Goal: Transaction & Acquisition: Purchase product/service

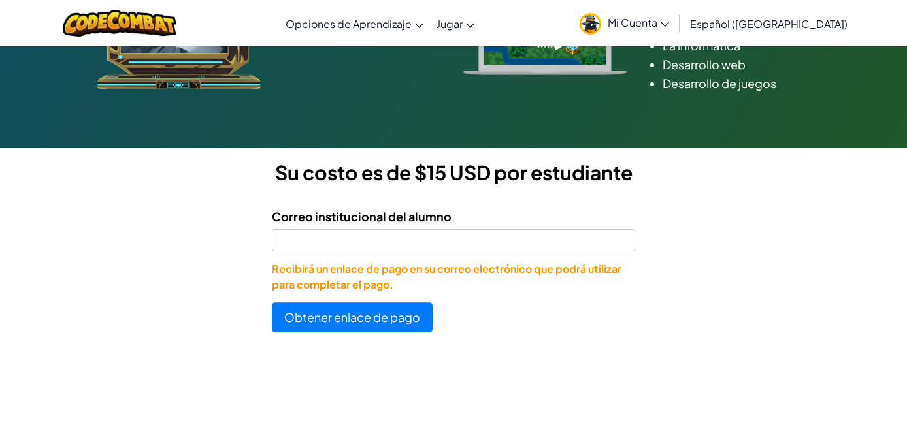
scroll to position [275, 0]
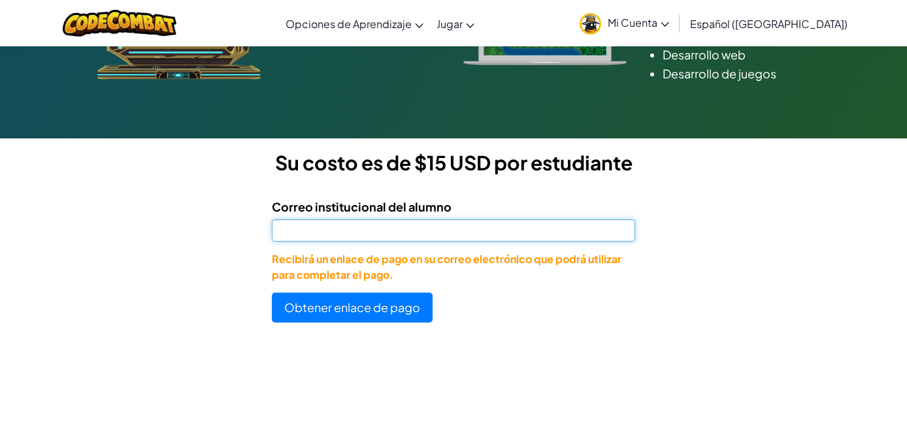
click at [465, 233] on input "Correo institucional del alumno" at bounding box center [453, 231] width 363 height 22
type input "AL07133065@tecmilenio.mx"
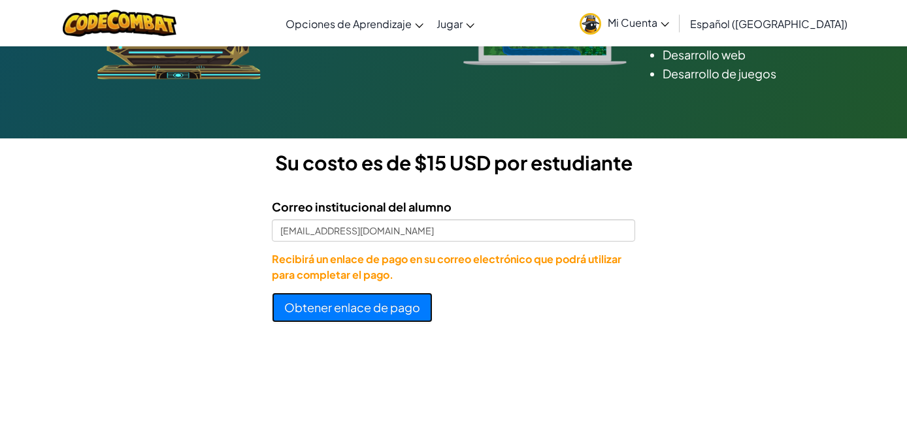
click at [363, 311] on button "Obtener enlace de pago" at bounding box center [352, 308] width 161 height 30
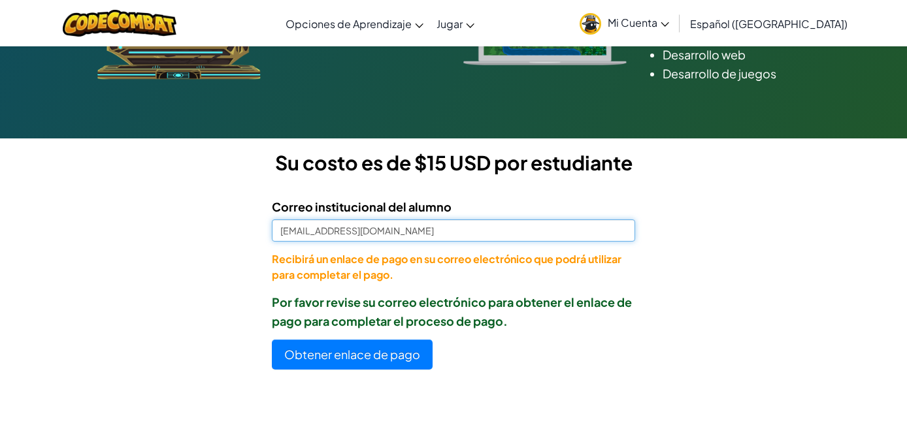
drag, startPoint x: 410, startPoint y: 233, endPoint x: 431, endPoint y: 238, distance: 21.6
click at [430, 238] on input "[EMAIL_ADDRESS][DOMAIN_NAME]" at bounding box center [453, 231] width 363 height 22
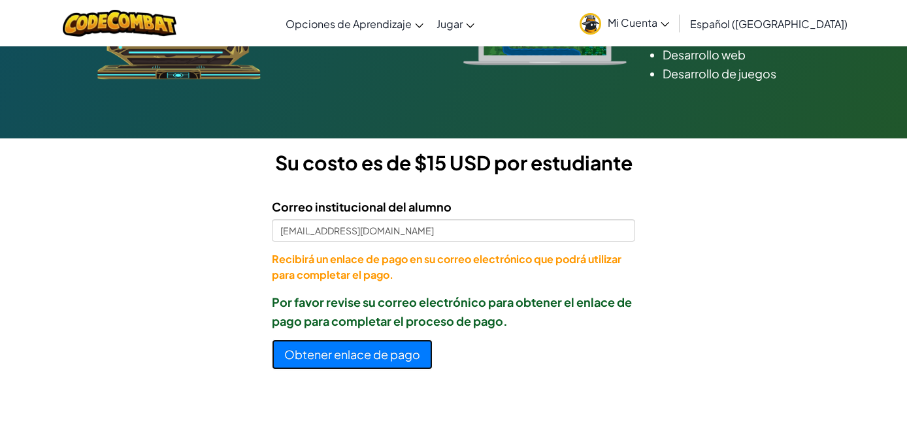
click at [313, 354] on button "Obtener enlace de pago" at bounding box center [352, 355] width 161 height 30
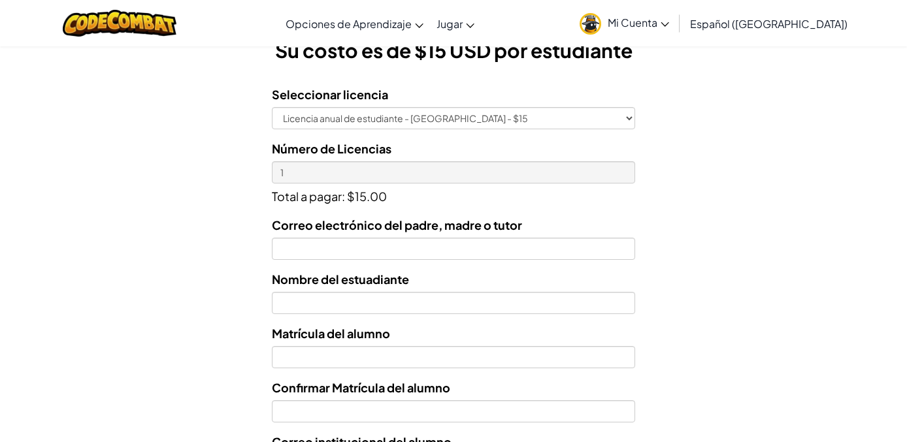
scroll to position [387, 0]
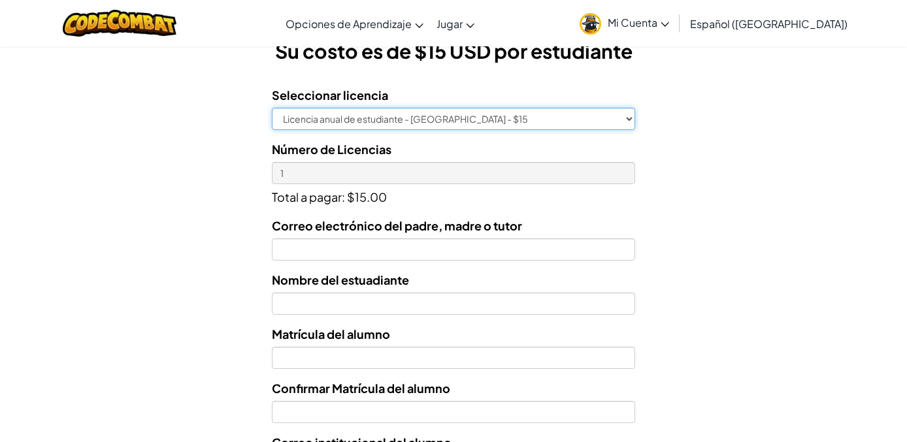
click at [393, 123] on select "Licencia anual de estudiante - [GEOGRAPHIC_DATA] - $15" at bounding box center [453, 119] width 363 height 22
click at [272, 108] on select "Licencia anual de estudiante - [GEOGRAPHIC_DATA] - $15" at bounding box center [453, 119] width 363 height 22
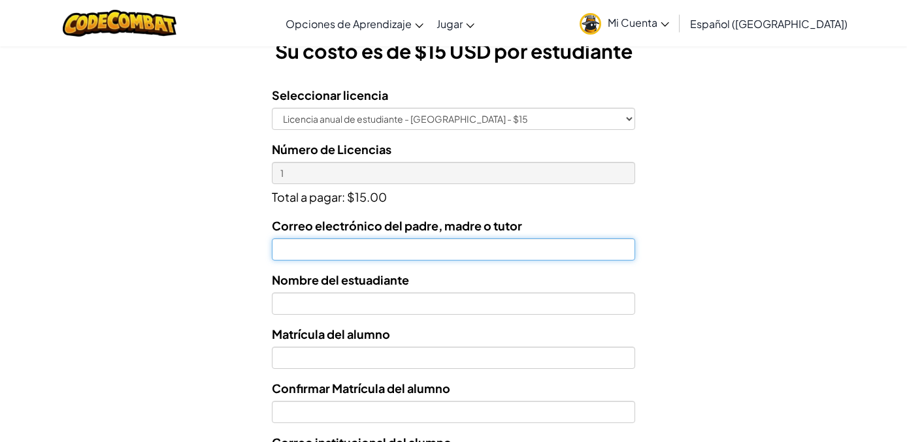
click at [380, 253] on input "Correo electrónico del padre, madre o tutor" at bounding box center [453, 249] width 363 height 22
type input "m"
click at [355, 250] on input "[EMAIL_ADDRESS][DOMAIN_NAME]" at bounding box center [453, 249] width 363 height 22
type input "[EMAIL_ADDRESS][DOMAIN_NAME]"
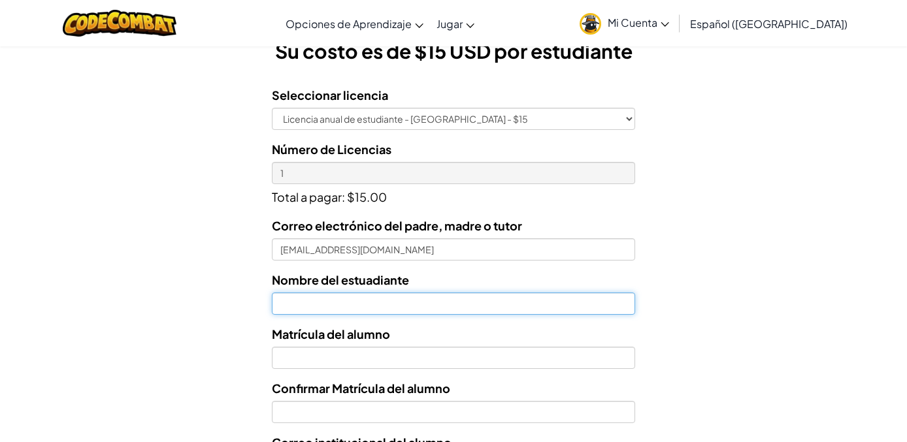
click at [375, 308] on input "text" at bounding box center [453, 304] width 363 height 22
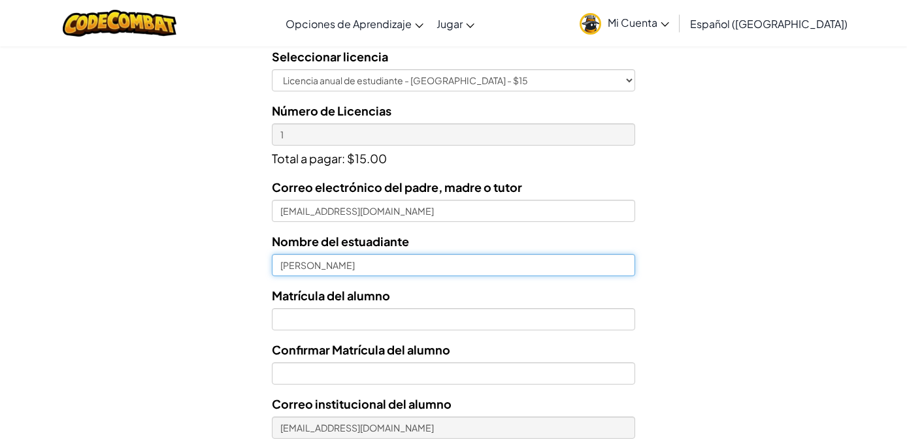
scroll to position [434, 0]
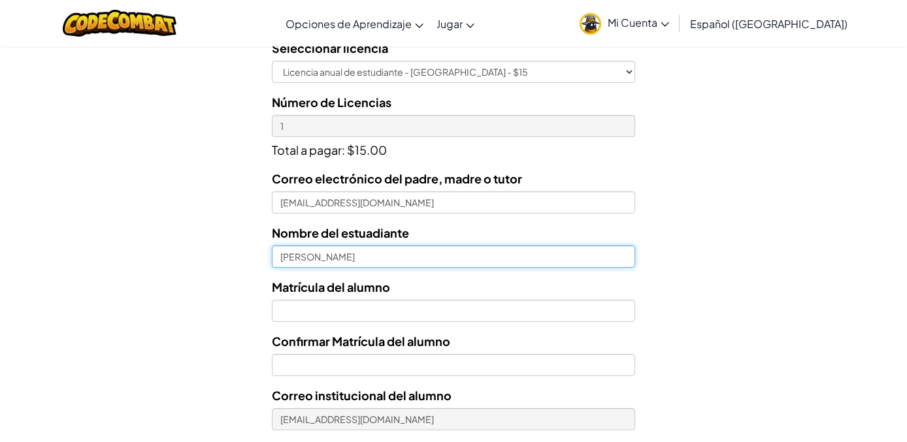
type input "[PERSON_NAME]"
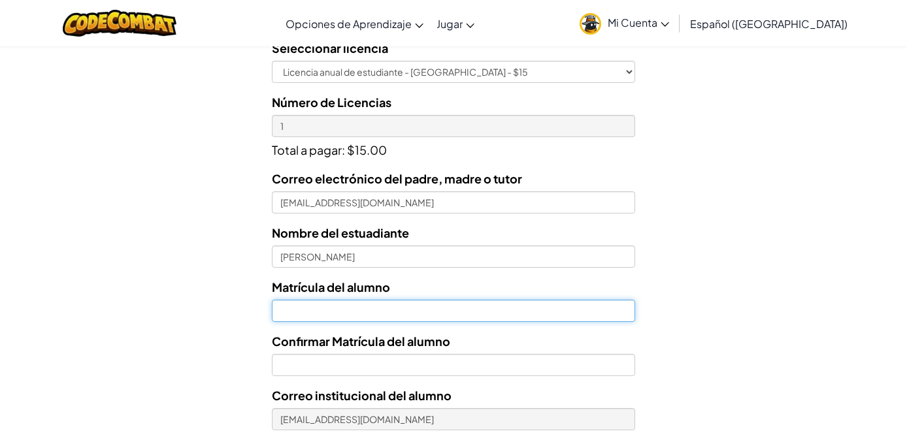
click at [346, 321] on input "Nombre del estuadiante" at bounding box center [453, 311] width 363 height 22
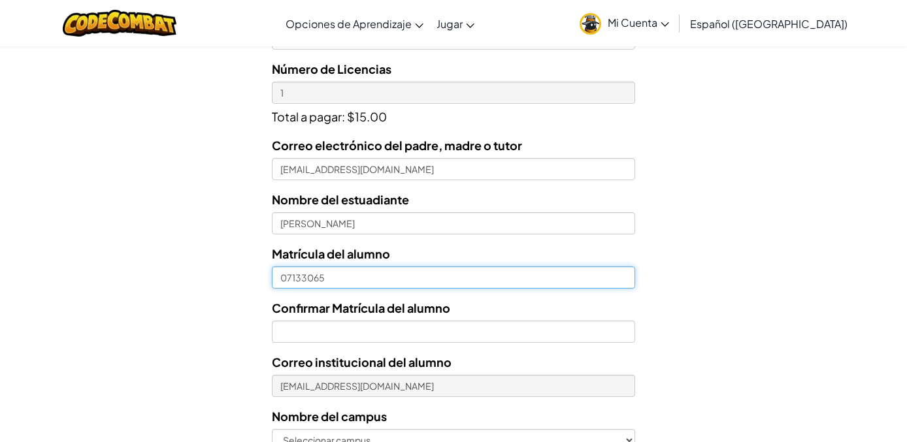
scroll to position [477, 0]
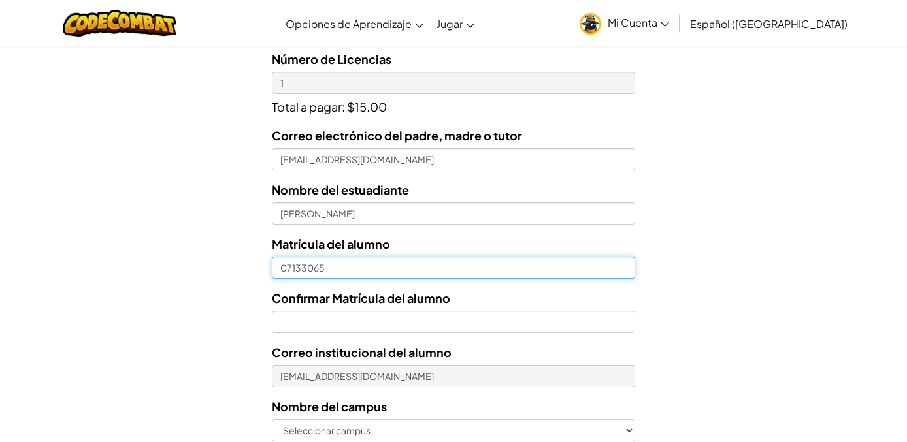
type input "07133065"
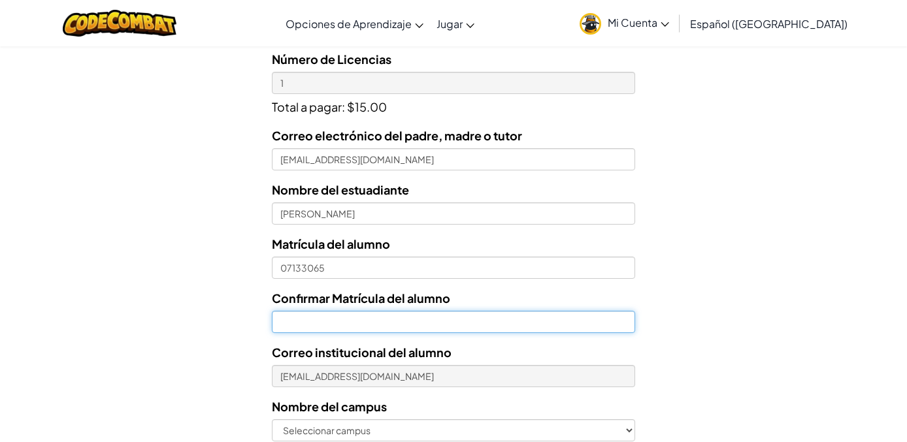
click at [324, 319] on input "Confirmar Matrícula del alumno" at bounding box center [453, 322] width 363 height 22
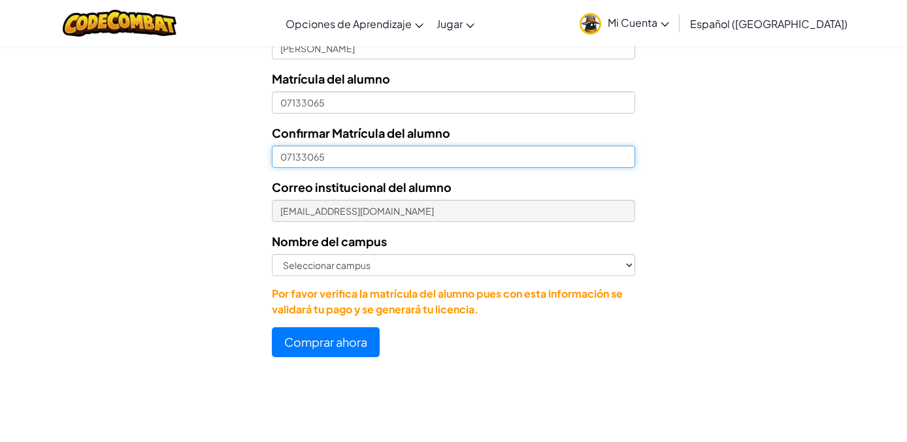
scroll to position [648, 0]
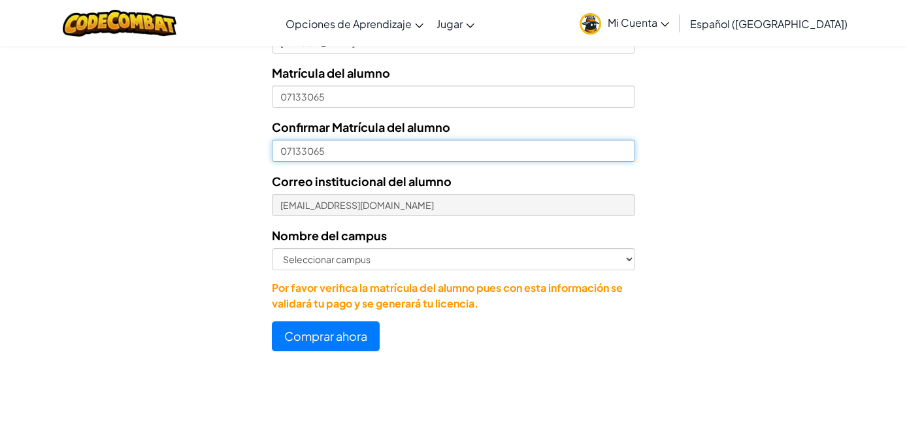
type input "07133065"
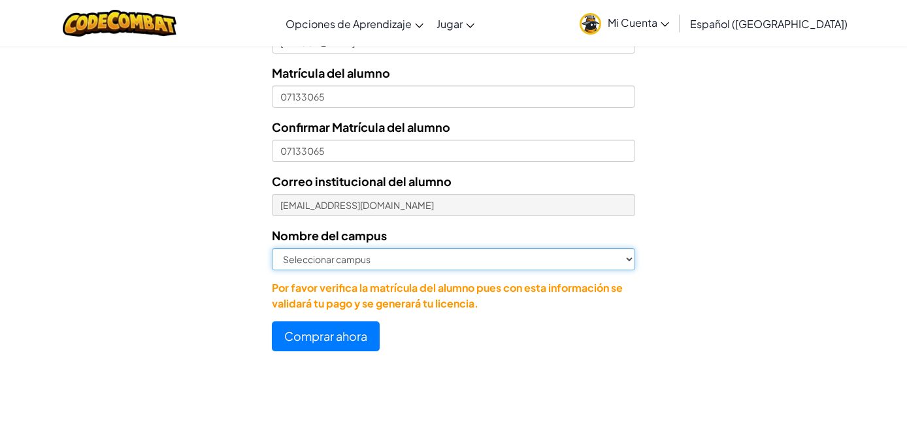
click at [369, 253] on select "Seleccionar campus [GEOGRAPHIC_DATA] Central [GEOGRAPHIC_DATA] [GEOGRAPHIC_DATA…" at bounding box center [453, 259] width 363 height 22
select select "[GEOGRAPHIC_DATA]"
click at [272, 248] on select "Seleccionar campus [GEOGRAPHIC_DATA] Central [GEOGRAPHIC_DATA] [GEOGRAPHIC_DATA…" at bounding box center [453, 259] width 363 height 22
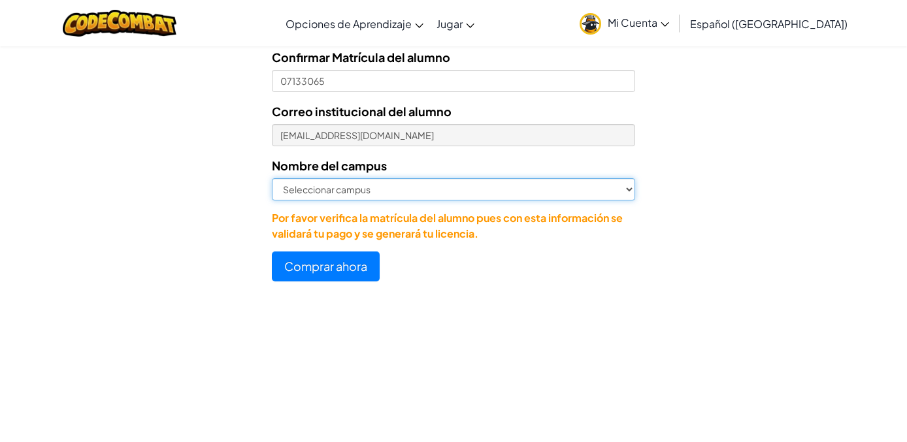
scroll to position [721, 0]
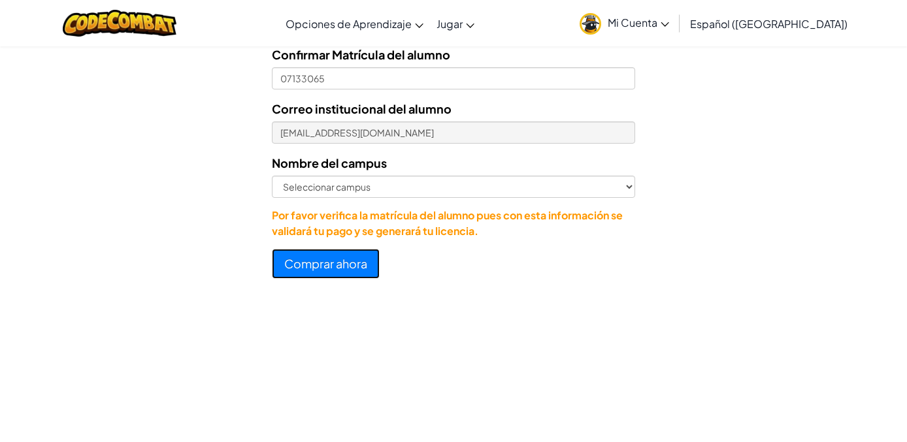
click at [355, 264] on button "Comprar ahora" at bounding box center [326, 264] width 108 height 30
